Goal: Contribute content

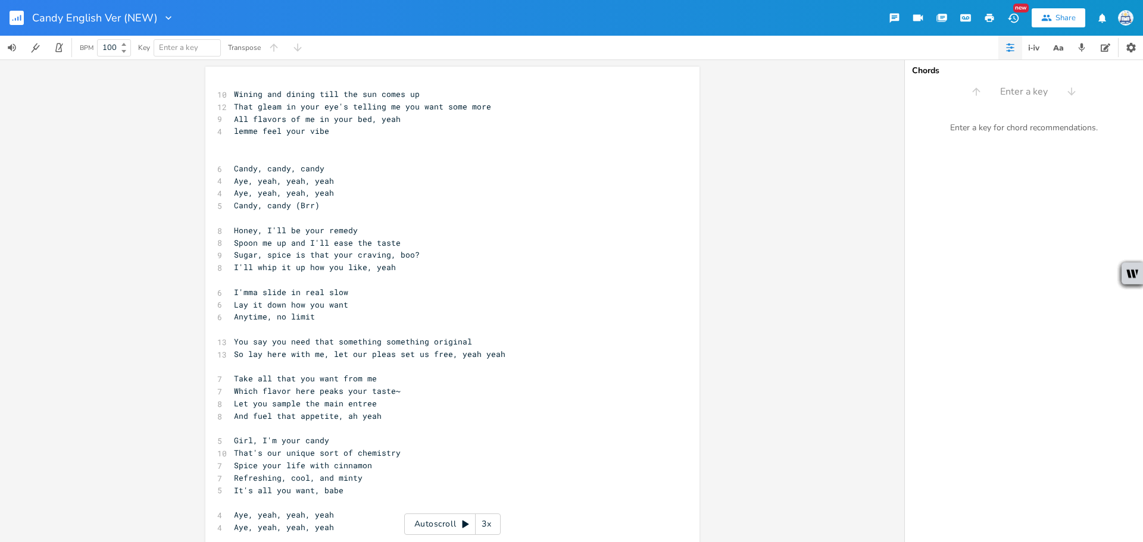
scroll to position [0, 38]
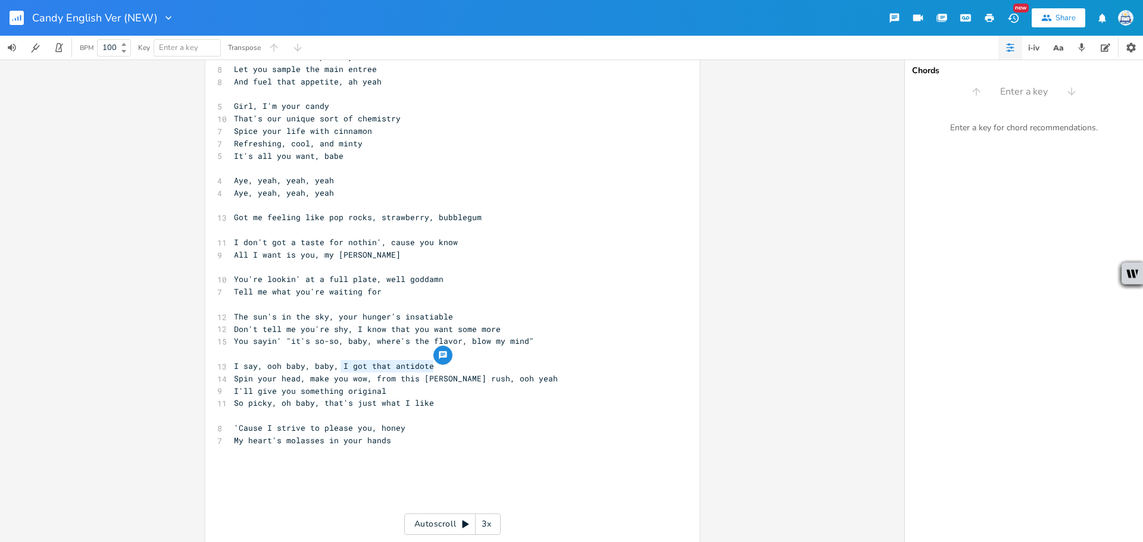
drag, startPoint x: 431, startPoint y: 364, endPoint x: 337, endPoint y: 364, distance: 94.0
click at [337, 364] on pre "I say, ooh baby, baby, I got that antidote" at bounding box center [447, 366] width 430 height 12
type textarea "it;"
type textarea "'d sl"
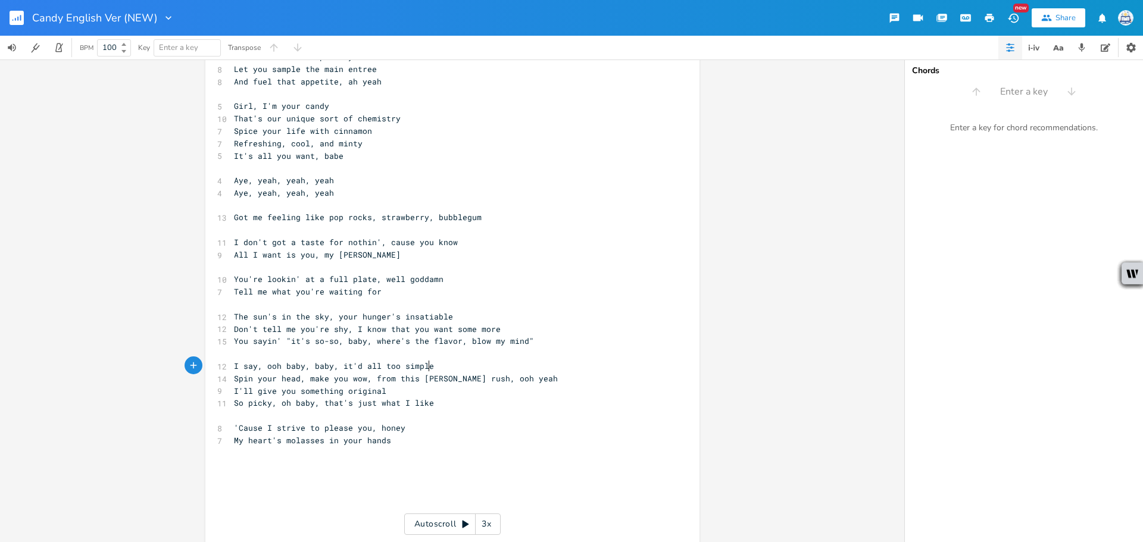
type textarea "all too simple"
click at [356, 362] on span "I say, ooh baby, baby, it'd all too simple" at bounding box center [334, 366] width 200 height 11
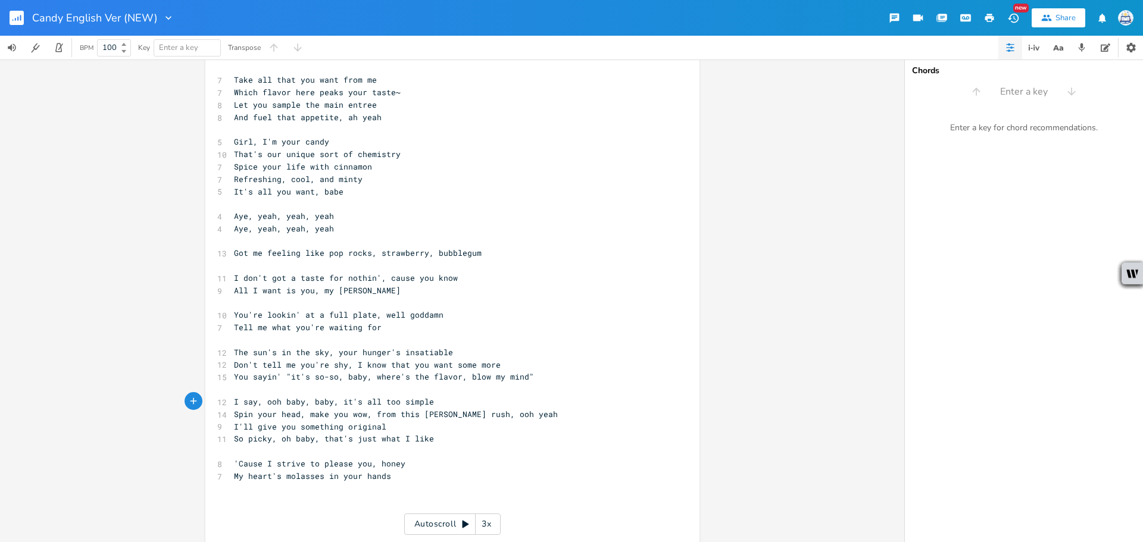
scroll to position [394, 0]
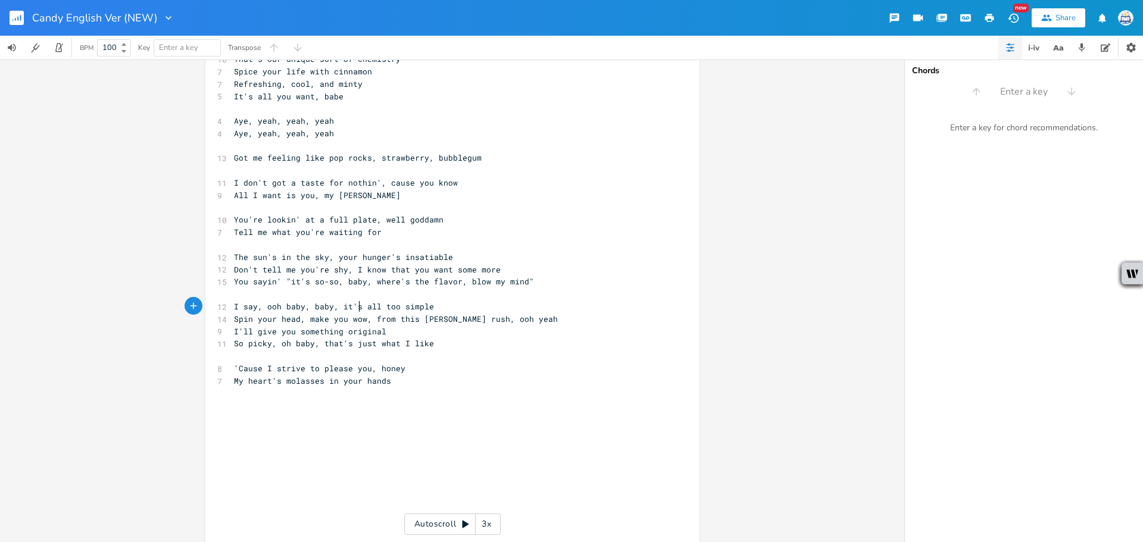
type textarea "s"
click at [388, 396] on pre "​" at bounding box center [447, 393] width 430 height 12
type textarea "This is your moment, now, babe"
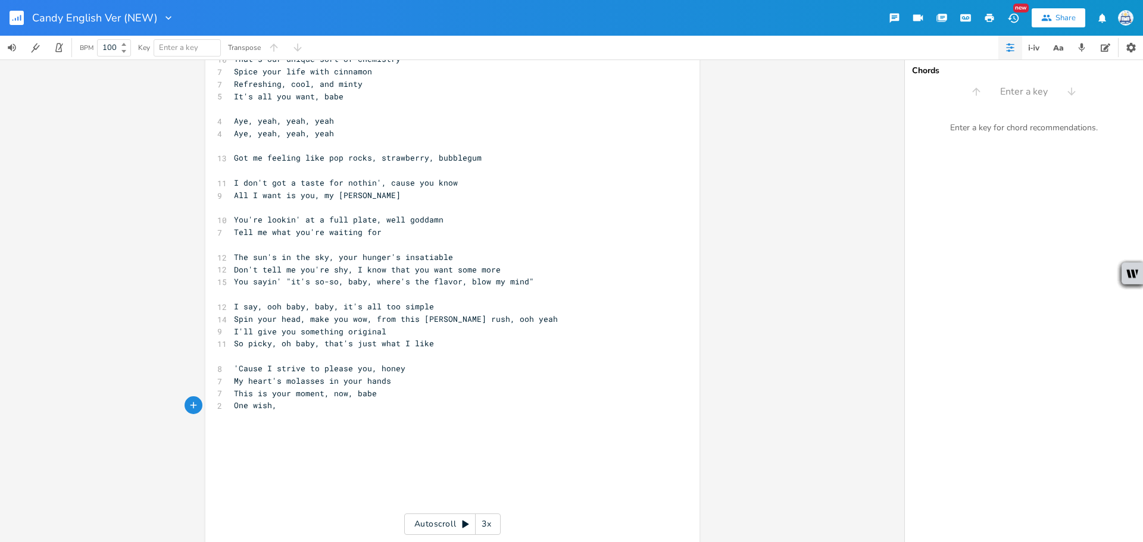
type textarea "One wish,"
type textarea "then i'm LL"
type textarea "ALL"
type textarea "all yours"
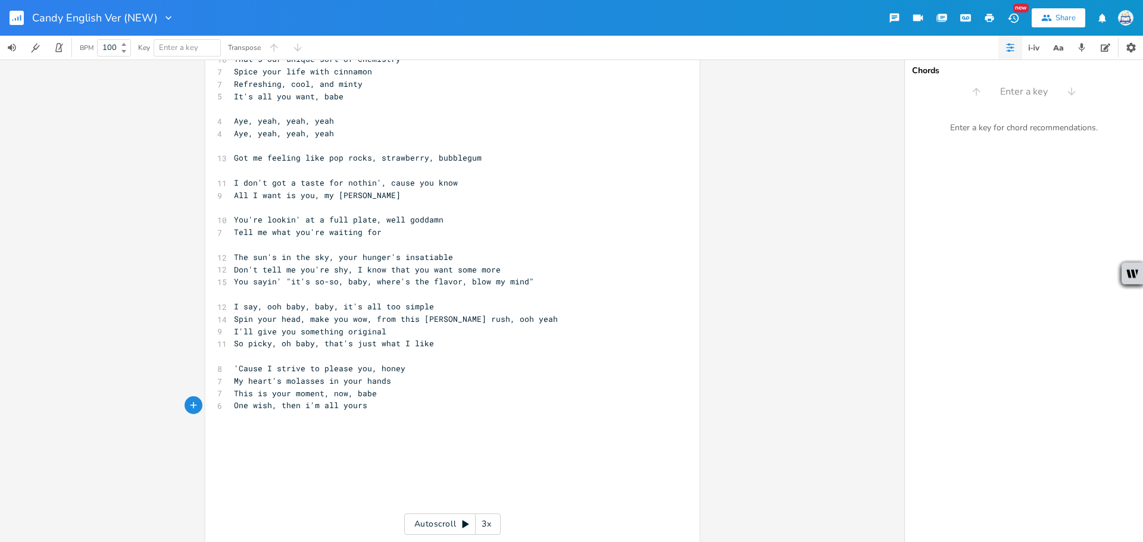
click at [305, 407] on span "One wish, then i'm all yours" at bounding box center [300, 405] width 133 height 11
type textarea "I"
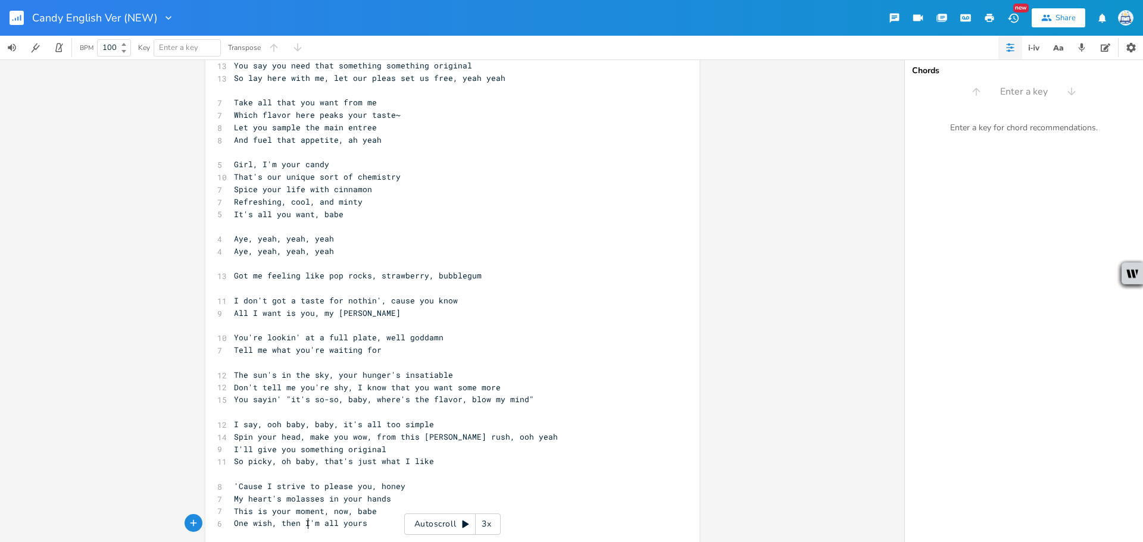
scroll to position [275, 0]
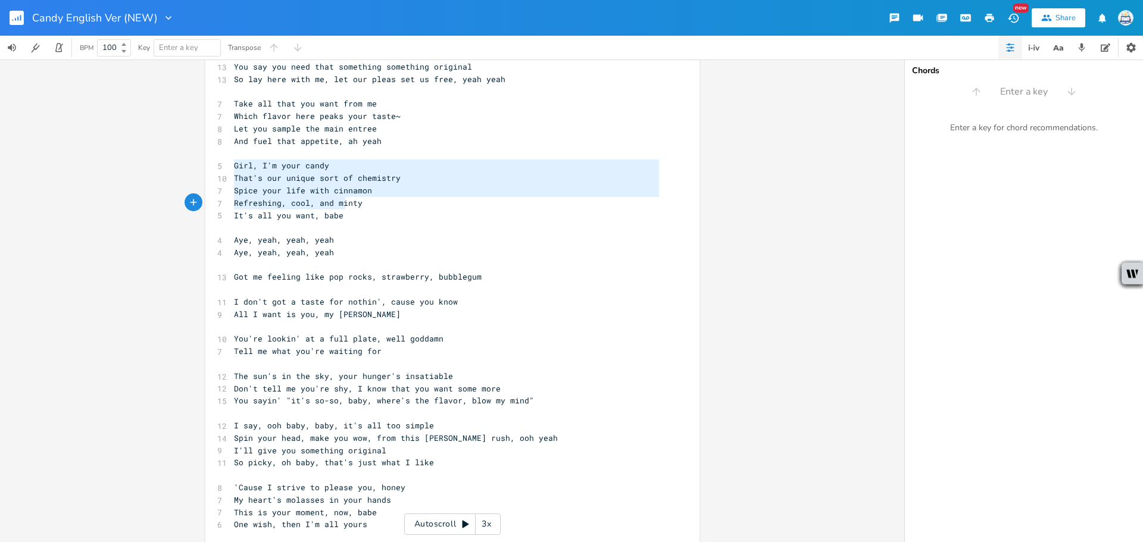
type textarea "Girl, I'm your candy That's our unique sort of chemistry Spice your life with c…"
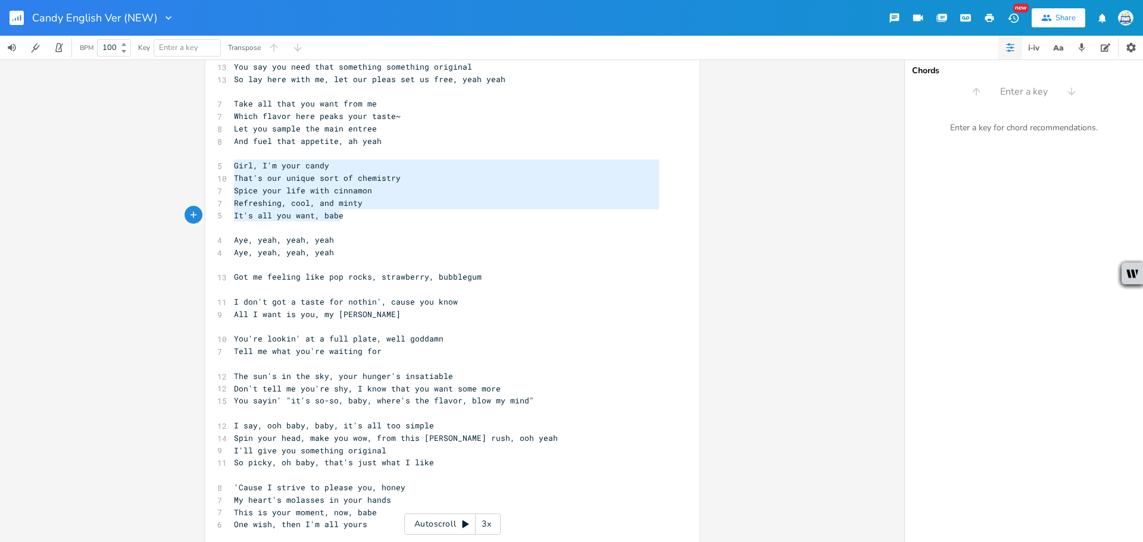
drag, startPoint x: 230, startPoint y: 163, endPoint x: 349, endPoint y: 210, distance: 127.2
click at [349, 210] on div "10 Wining and dining till the sun comes up 12 That gleam in your eye's telling …" at bounding box center [447, 326] width 430 height 1027
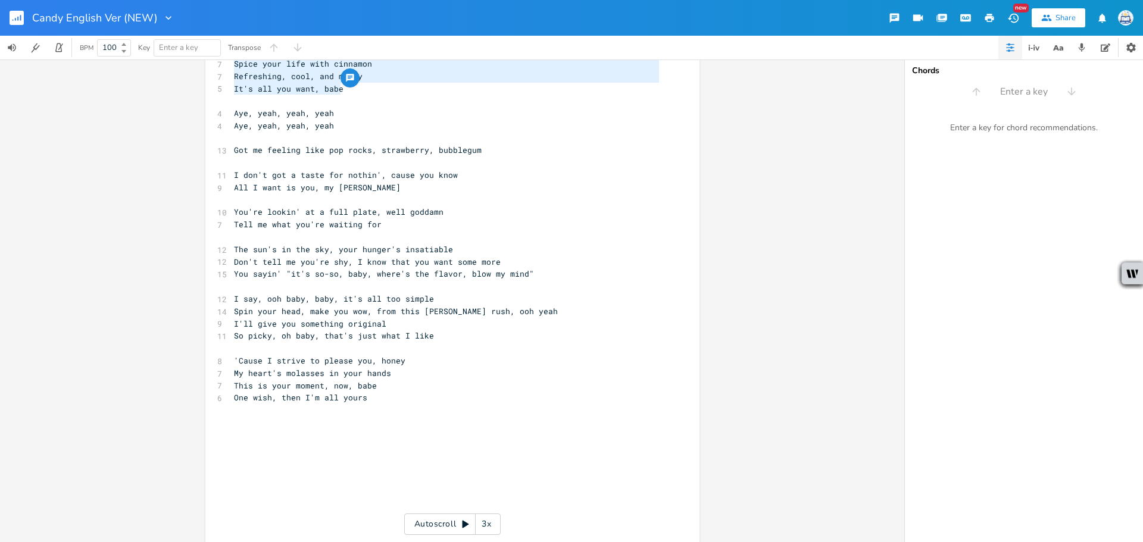
scroll to position [513, 0]
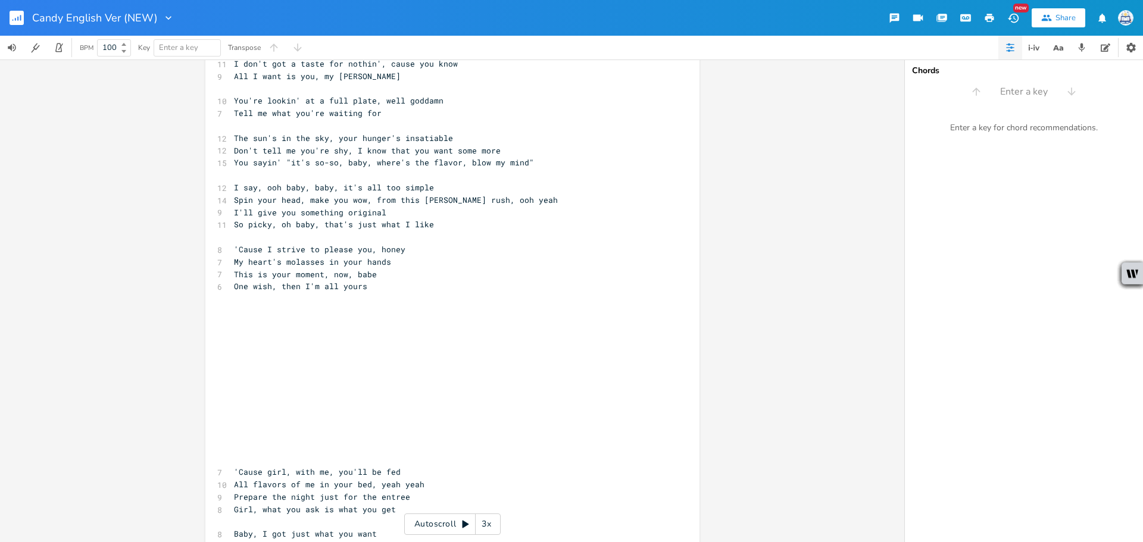
click at [310, 319] on pre "​" at bounding box center [447, 324] width 430 height 12
click at [307, 311] on pre "​" at bounding box center [447, 311] width 430 height 12
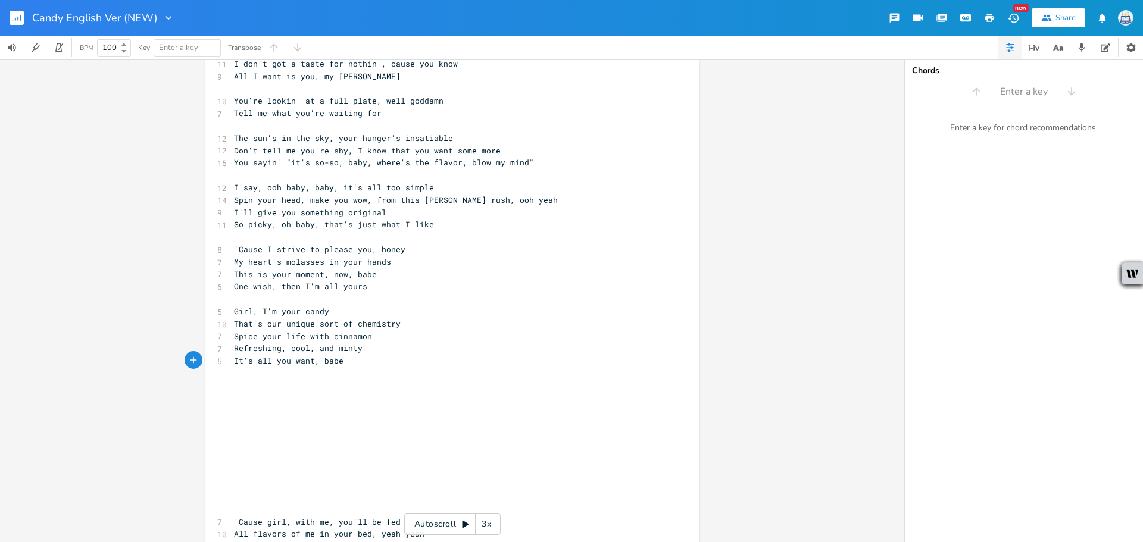
scroll to position [454, 0]
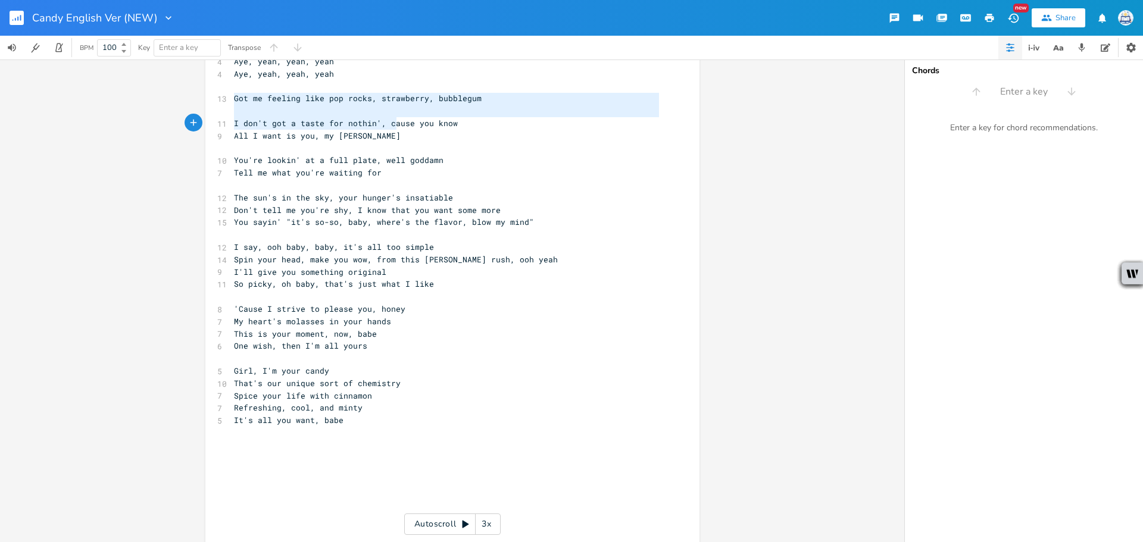
type textarea "Got me feeling like pop rocks, strawberry, bubblegum I don't got a taste for no…"
drag, startPoint x: 229, startPoint y: 101, endPoint x: 399, endPoint y: 133, distance: 172.8
click at [399, 133] on div "10 Wining and dining till the sun comes up 12 That gleam in your eye's telling …" at bounding box center [447, 173] width 430 height 1077
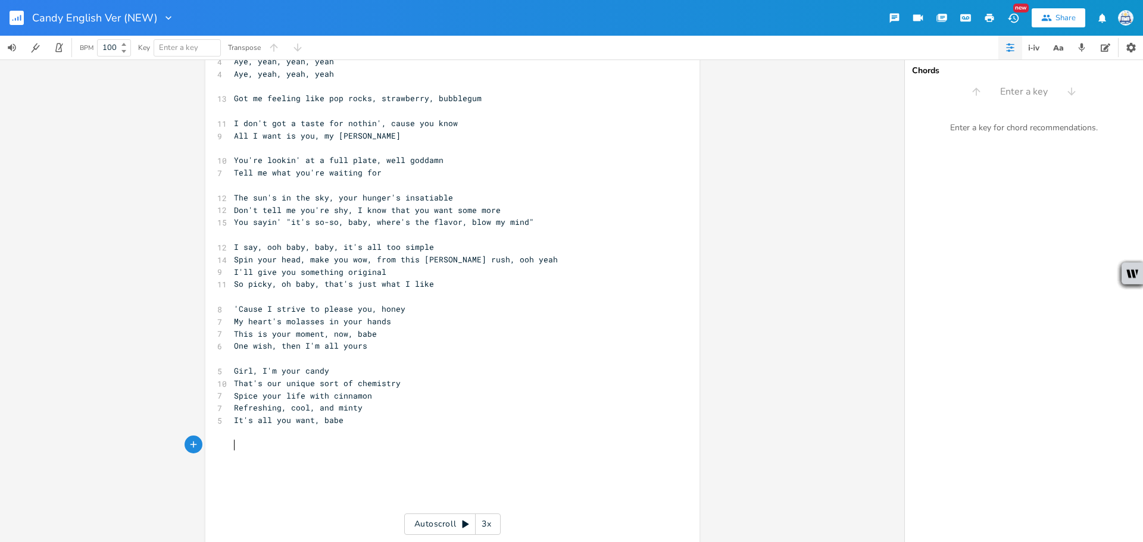
click at [284, 443] on pre "​" at bounding box center [447, 445] width 430 height 12
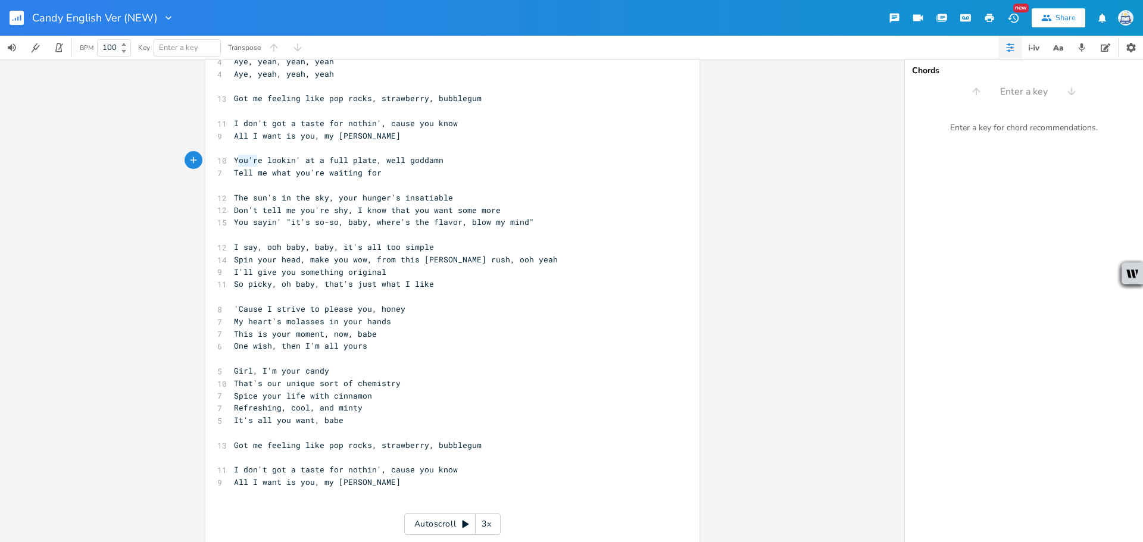
type textarea "ou're lo"
drag, startPoint x: 234, startPoint y: 160, endPoint x: 274, endPoint y: 161, distance: 39.9
click at [273, 161] on span "You're lookin' at a full plate, well goddamn" at bounding box center [339, 160] width 210 height 11
click at [227, 160] on div "ou're lo x 10 Wining and dining till the sun comes up 12 That gleam in your eye…" at bounding box center [452, 189] width 494 height 1152
type textarea "You're lookin' at a full plate, well goddamn Tell me what you're waiting for"
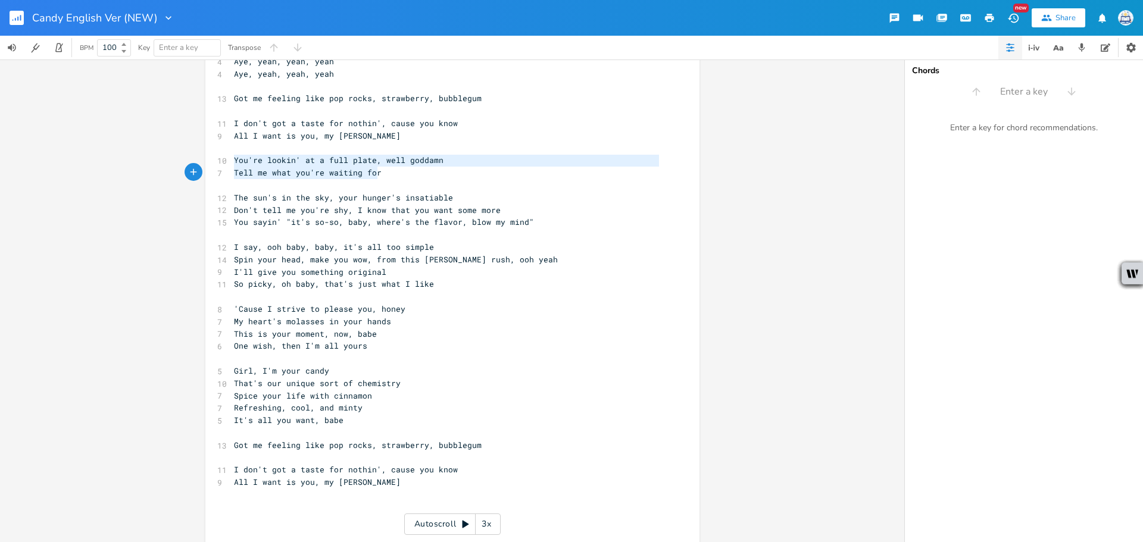
drag, startPoint x: 230, startPoint y: 160, endPoint x: 375, endPoint y: 175, distance: 146.0
click at [374, 173] on div "10 Wining and dining till the sun comes up 12 That gleam in your eye's telling …" at bounding box center [447, 192] width 430 height 1114
click at [351, 508] on pre "​" at bounding box center [447, 507] width 430 height 12
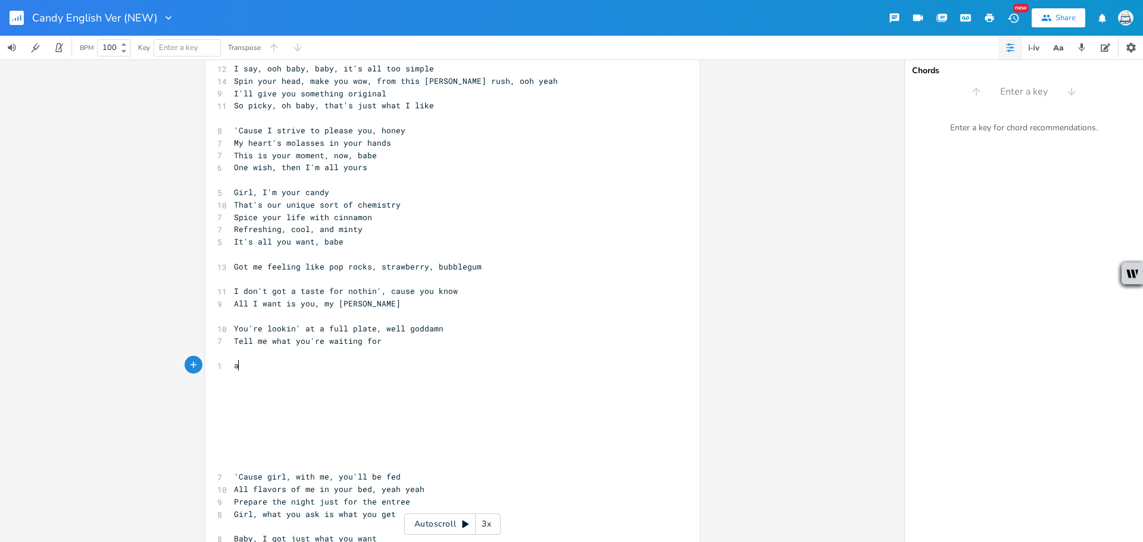
scroll to position [0, 11]
type textarea "am"
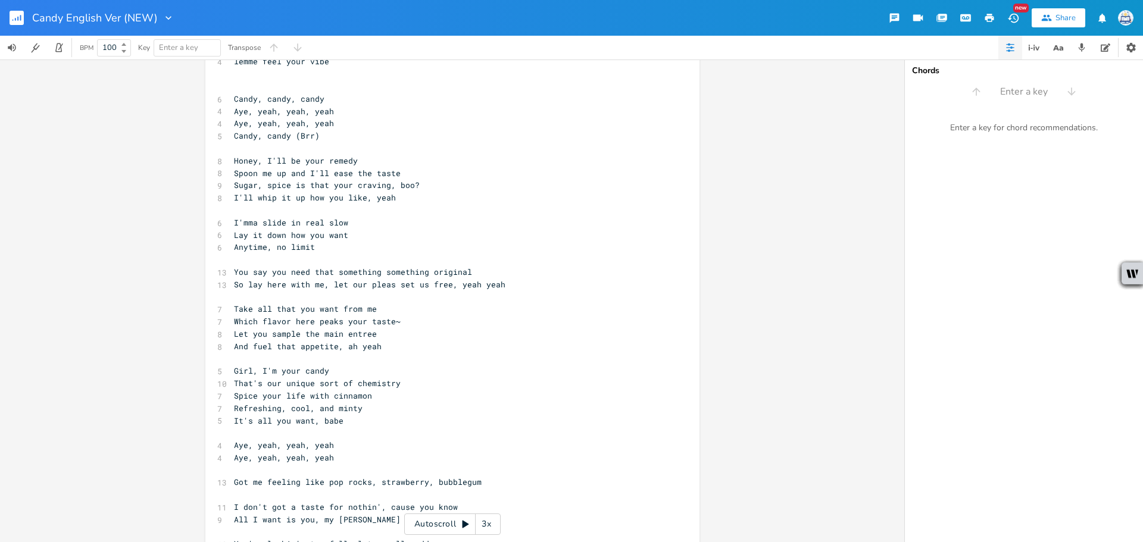
scroll to position [0, 0]
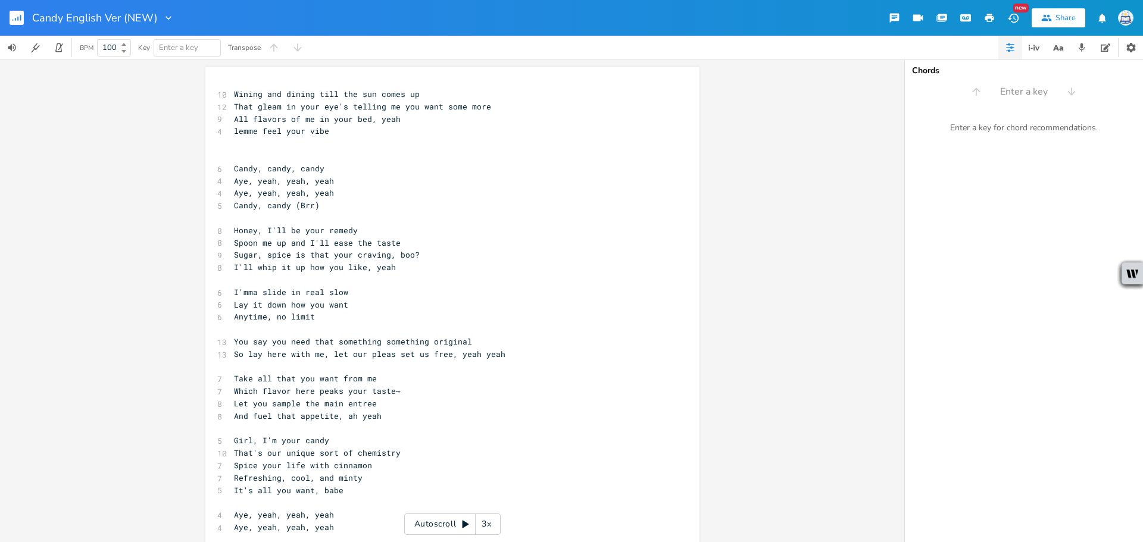
type textarea "My body's your invitation"
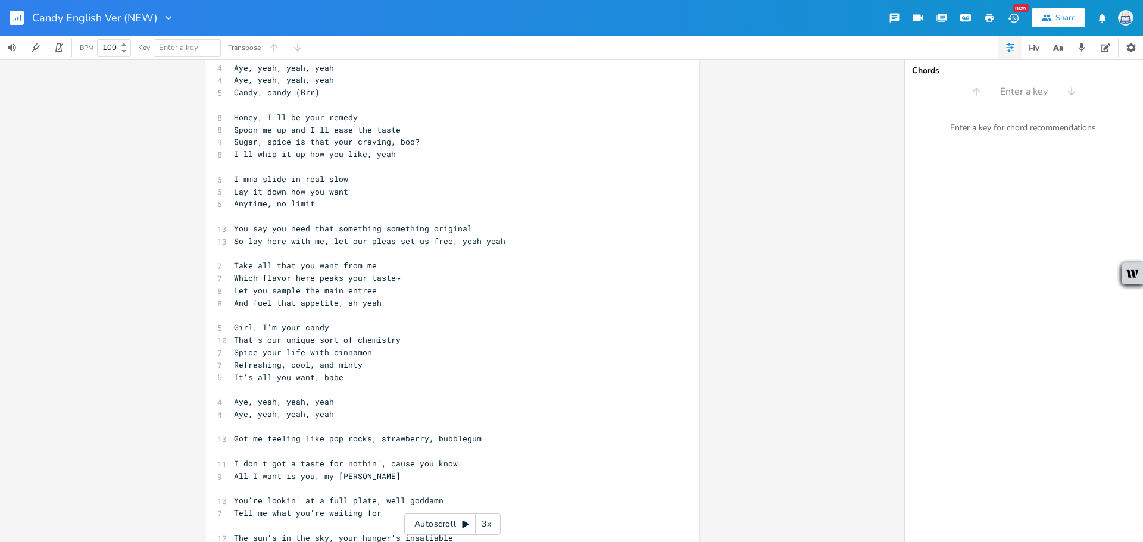
scroll to position [135, 0]
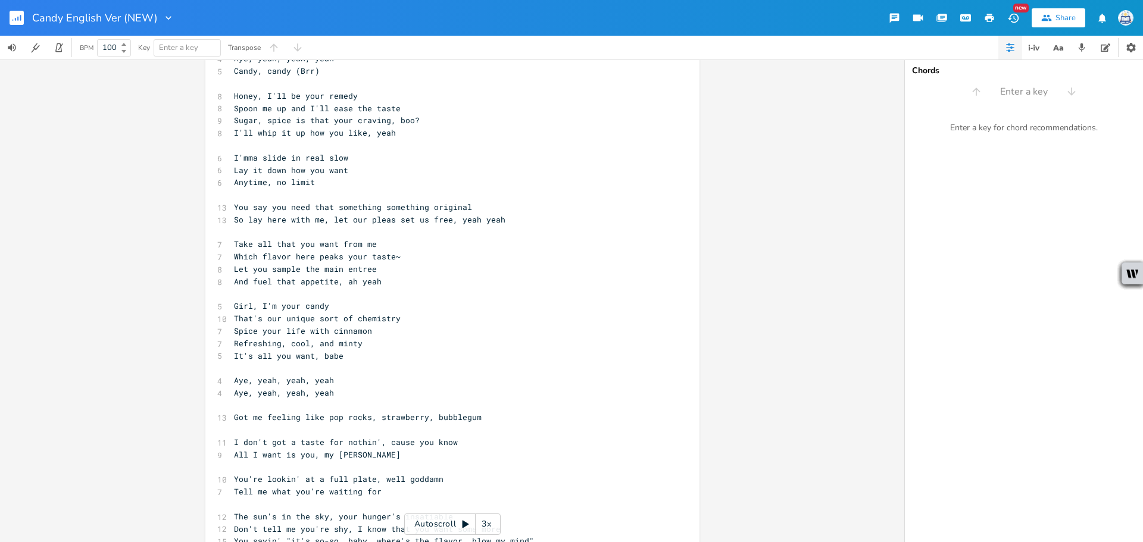
click at [518, 293] on pre "​" at bounding box center [447, 294] width 430 height 12
drag, startPoint x: 255, startPoint y: 209, endPoint x: 230, endPoint y: 207, distance: 25.1
click at [232, 207] on pre "You say you need that something something original" at bounding box center [447, 207] width 430 height 12
type textarea "S"
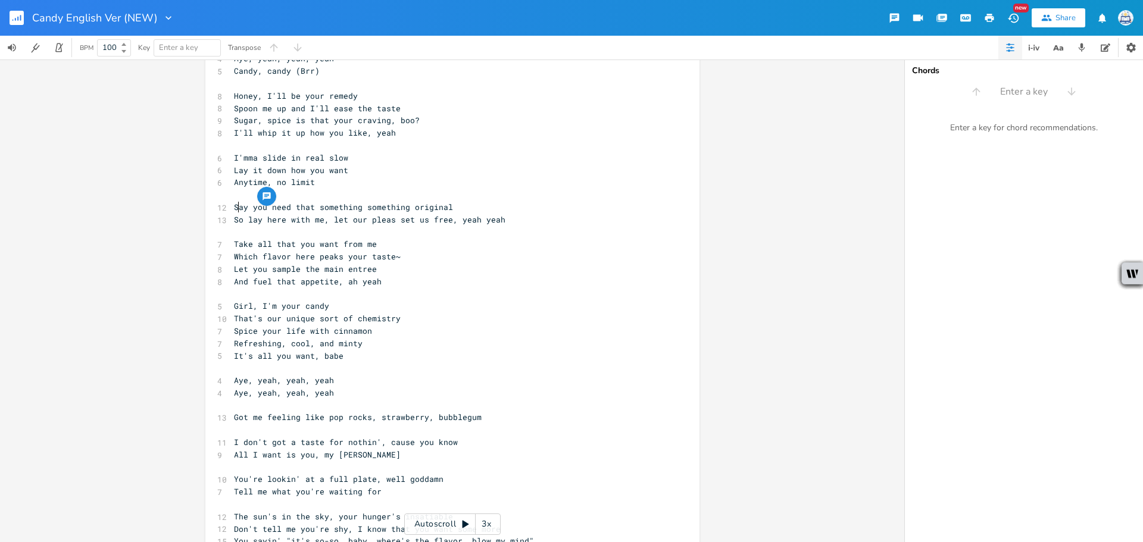
click at [474, 244] on pre "Take all that you want from me" at bounding box center [447, 244] width 430 height 12
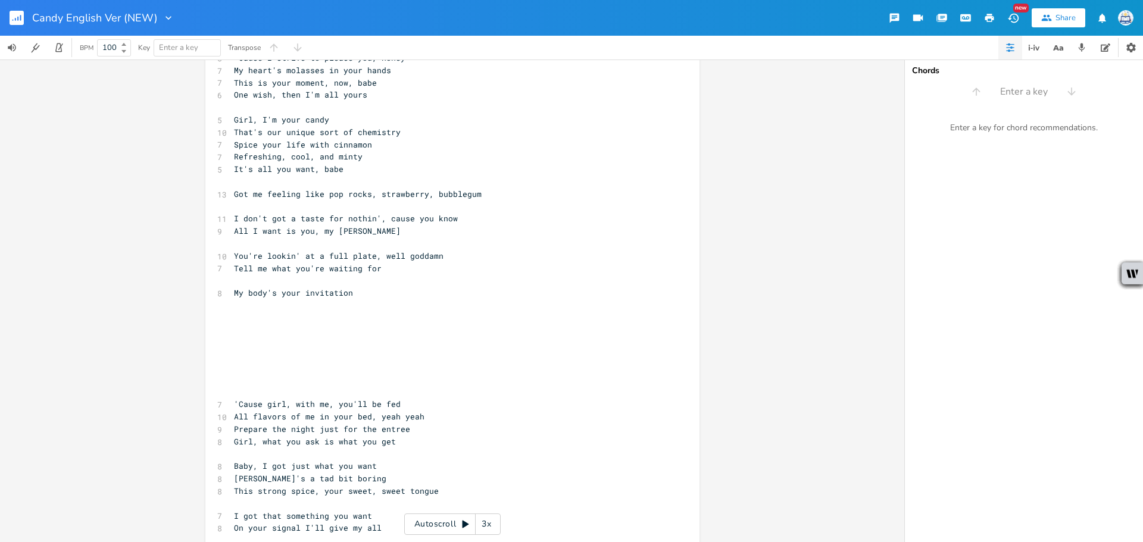
scroll to position [714, 0]
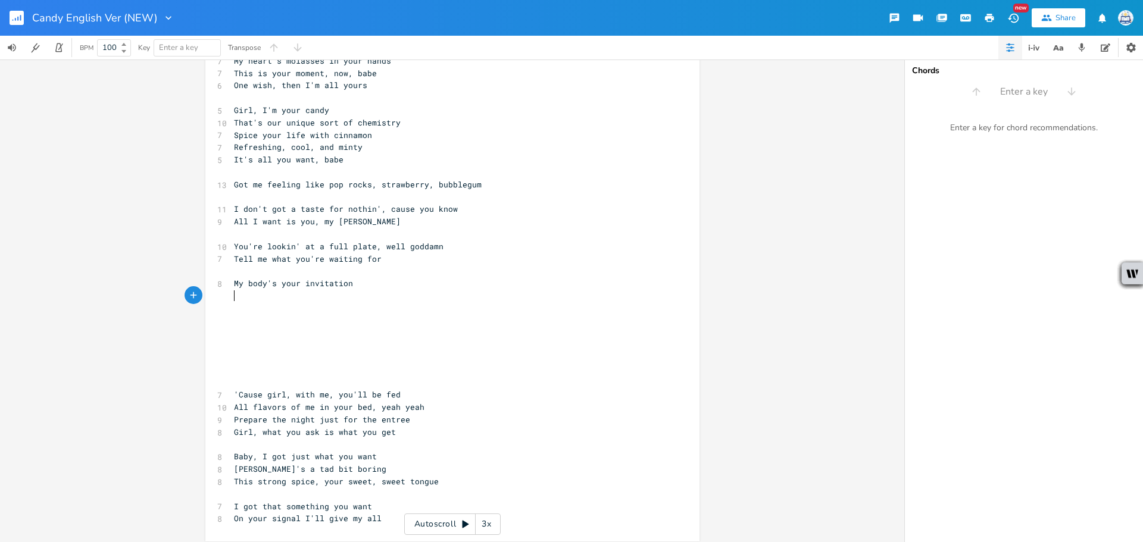
click at [354, 302] on pre "​" at bounding box center [447, 308] width 430 height 12
